Goal: Check status: Check status

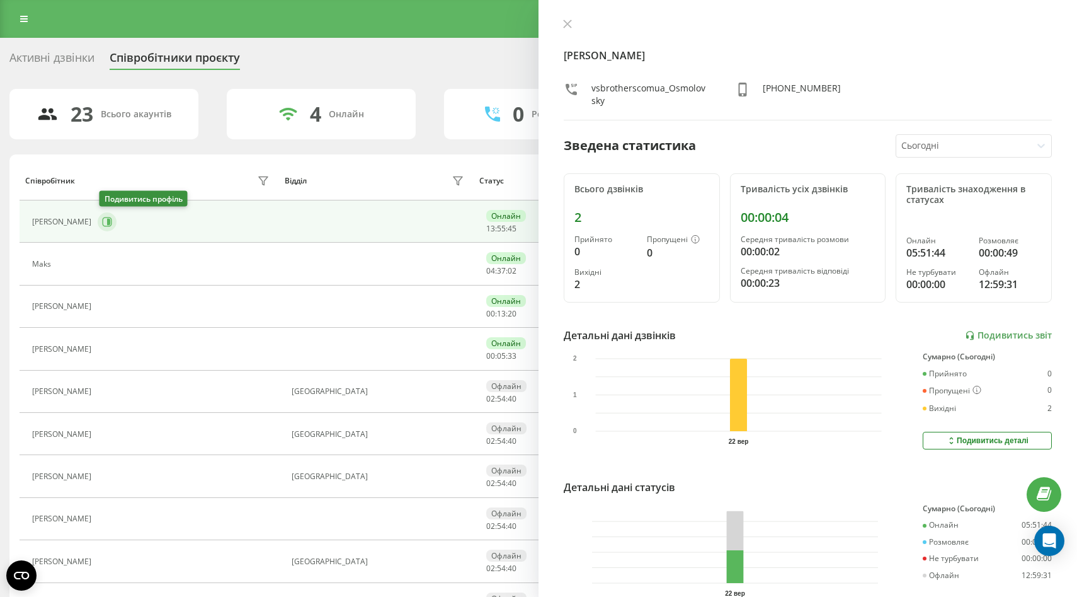
click at [108, 222] on icon at bounding box center [108, 222] width 3 height 6
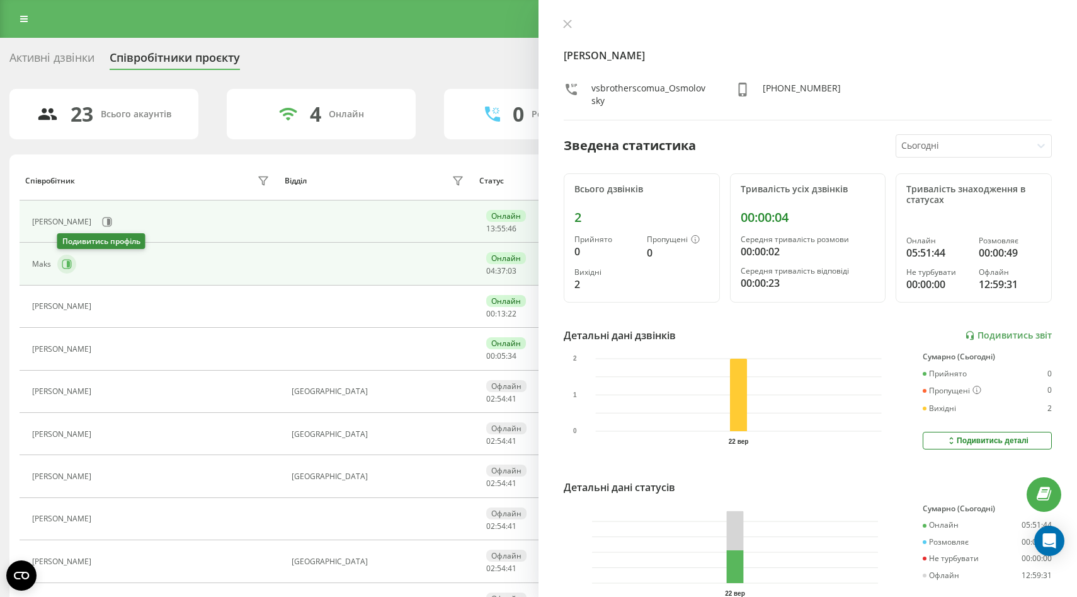
click at [70, 267] on icon at bounding box center [66, 264] width 9 height 9
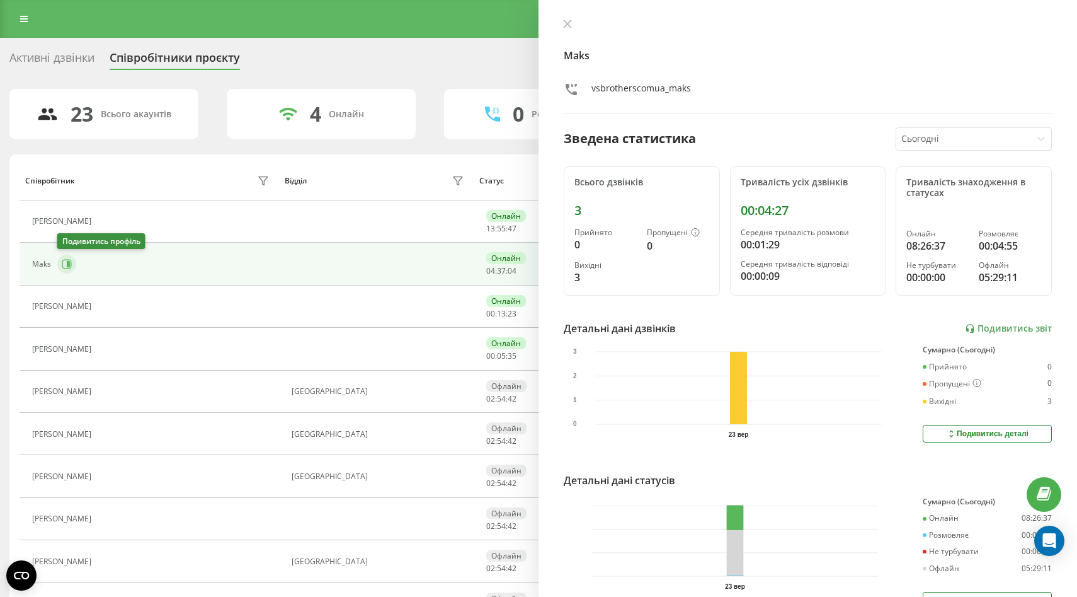
click at [67, 270] on button at bounding box center [66, 264] width 19 height 19
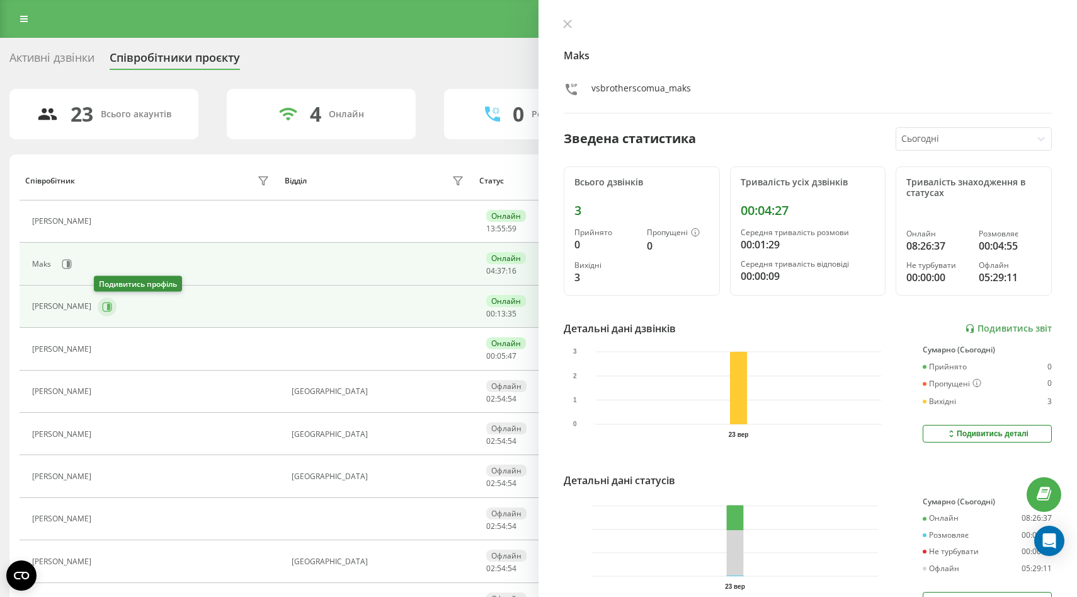
click at [105, 312] on button at bounding box center [107, 306] width 19 height 19
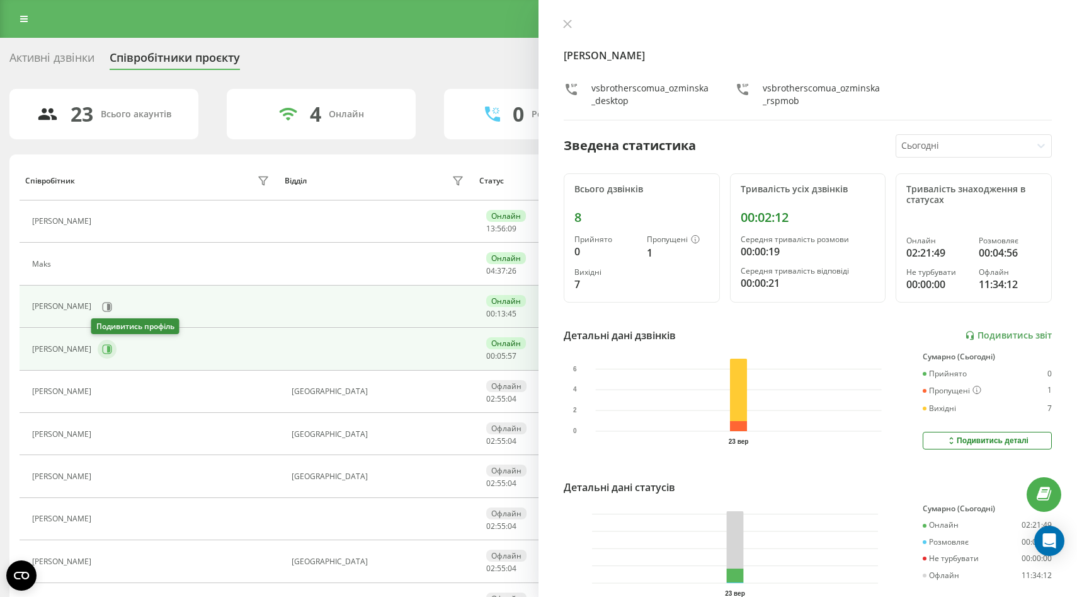
click at [102, 352] on icon at bounding box center [107, 349] width 10 height 10
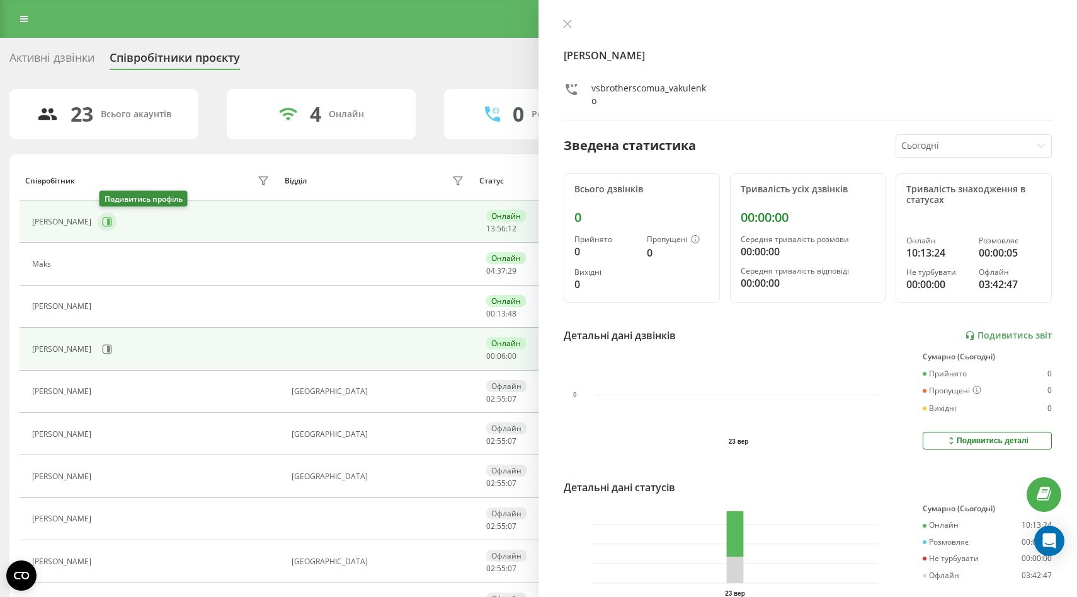
click at [104, 218] on icon at bounding box center [107, 222] width 10 height 10
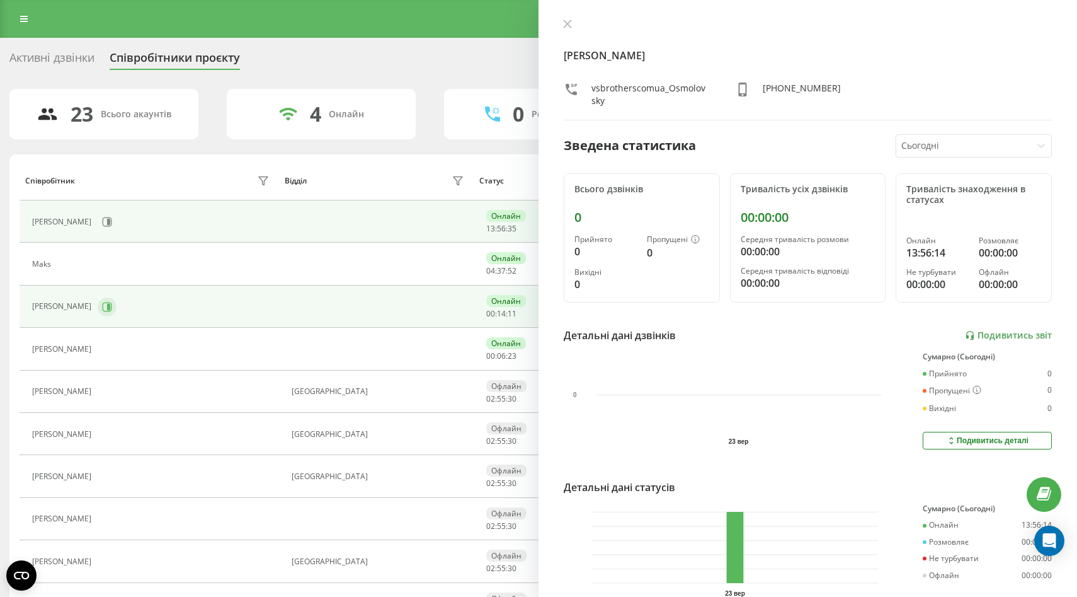
click at [106, 307] on icon at bounding box center [107, 307] width 10 height 10
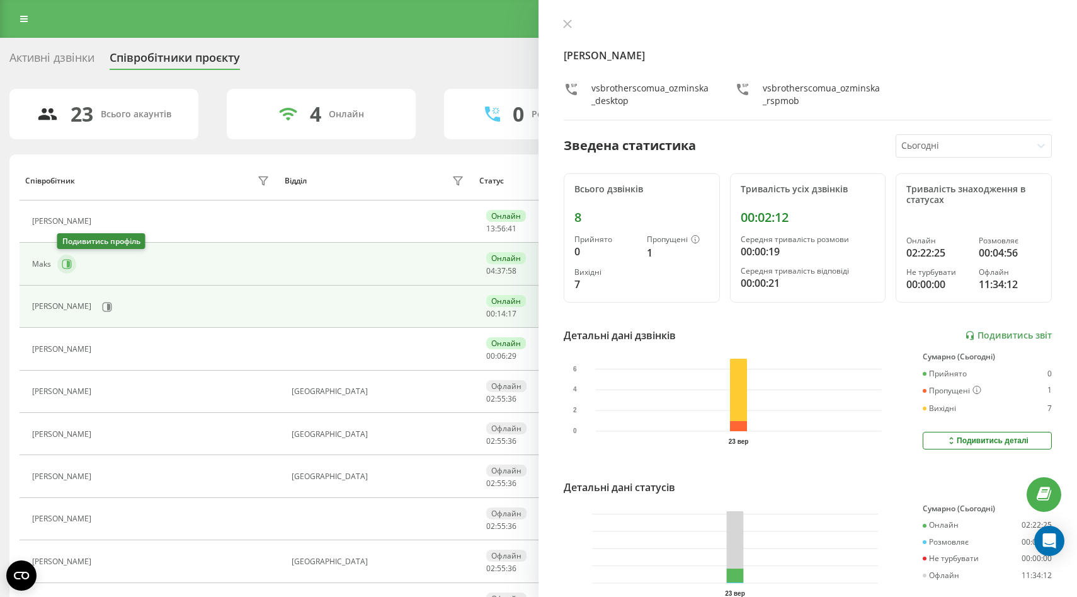
click at [62, 267] on icon at bounding box center [67, 264] width 10 height 10
